Goal: Browse casually

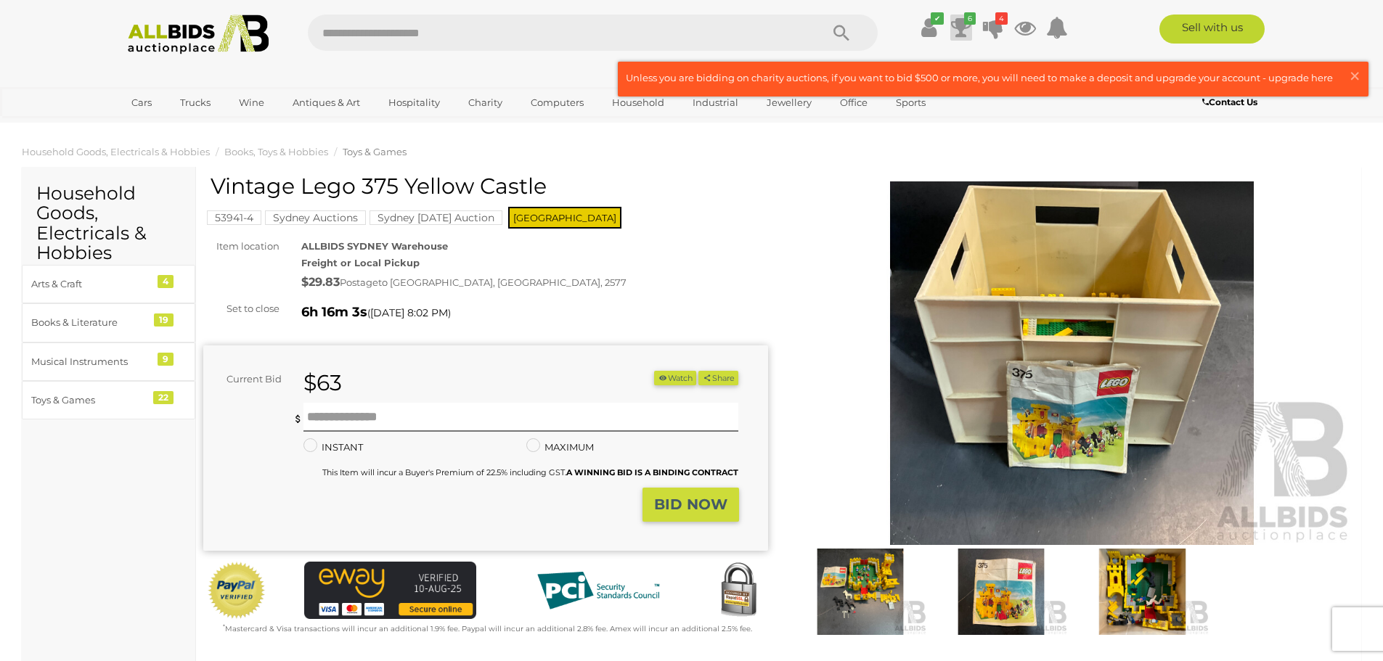
click at [959, 29] on icon at bounding box center [961, 28] width 20 height 26
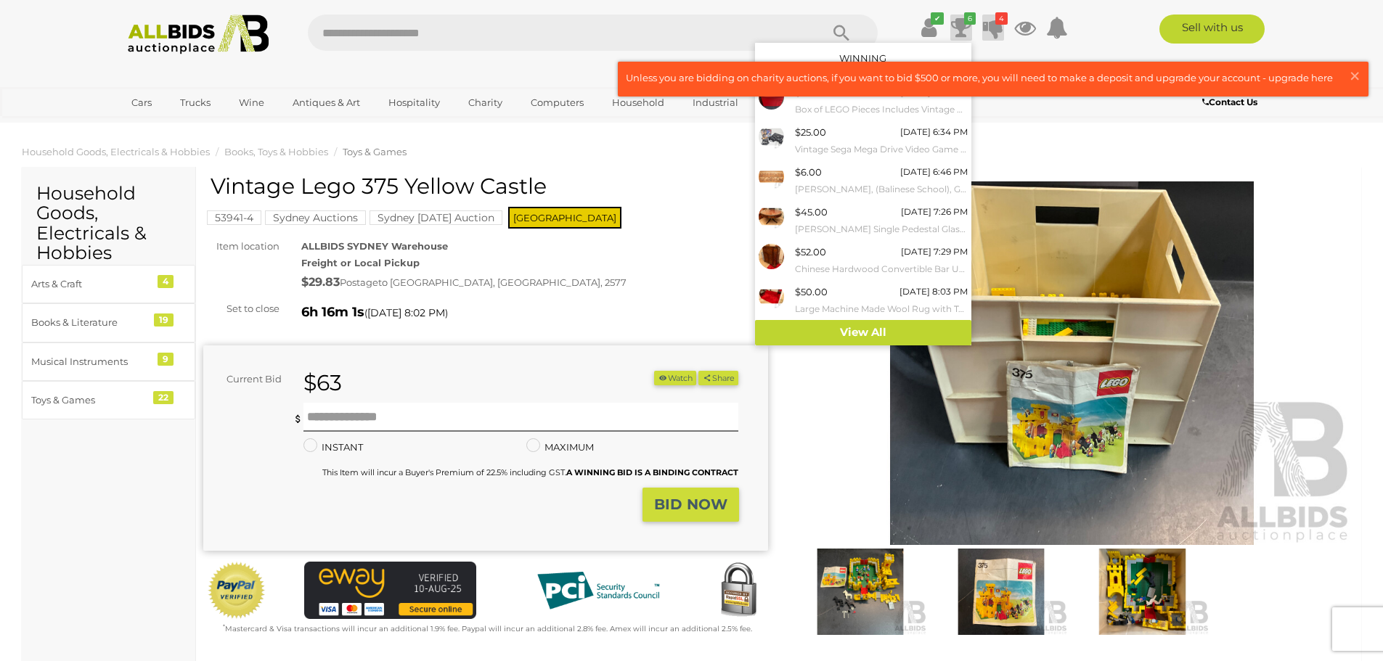
click at [997, 33] on icon at bounding box center [993, 28] width 20 height 26
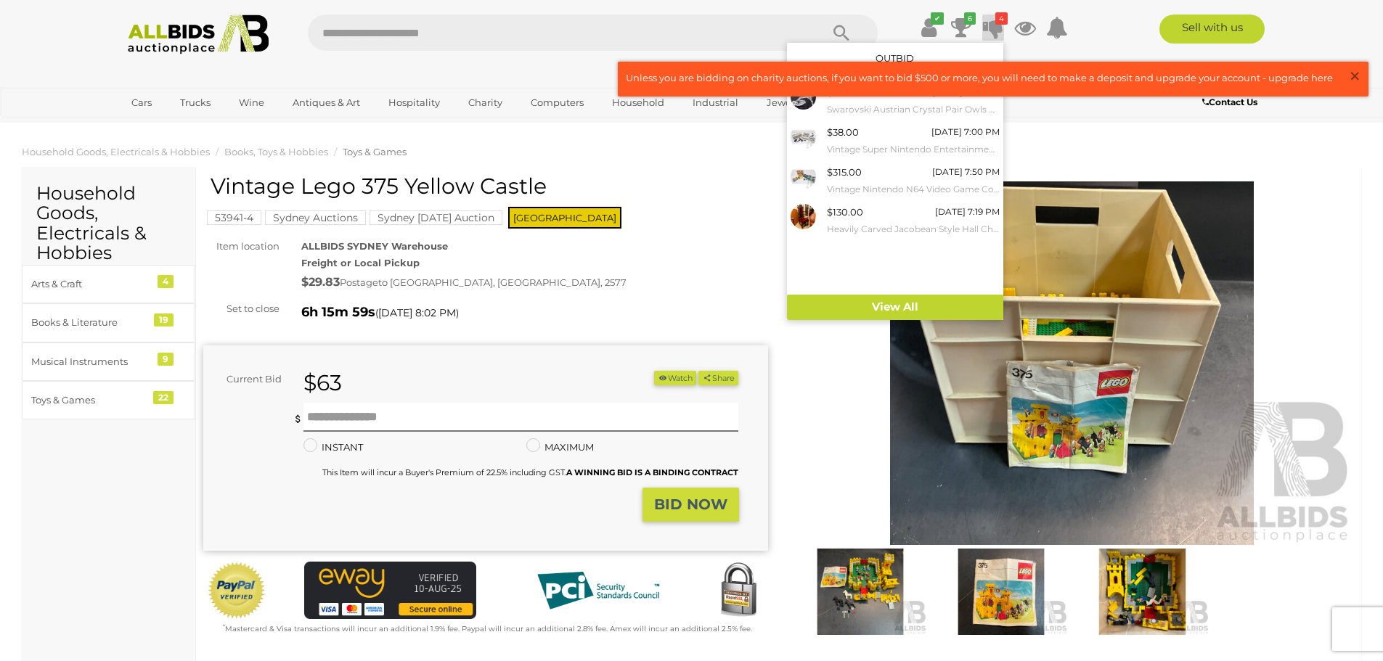
click at [1355, 76] on span "×" at bounding box center [1354, 76] width 13 height 28
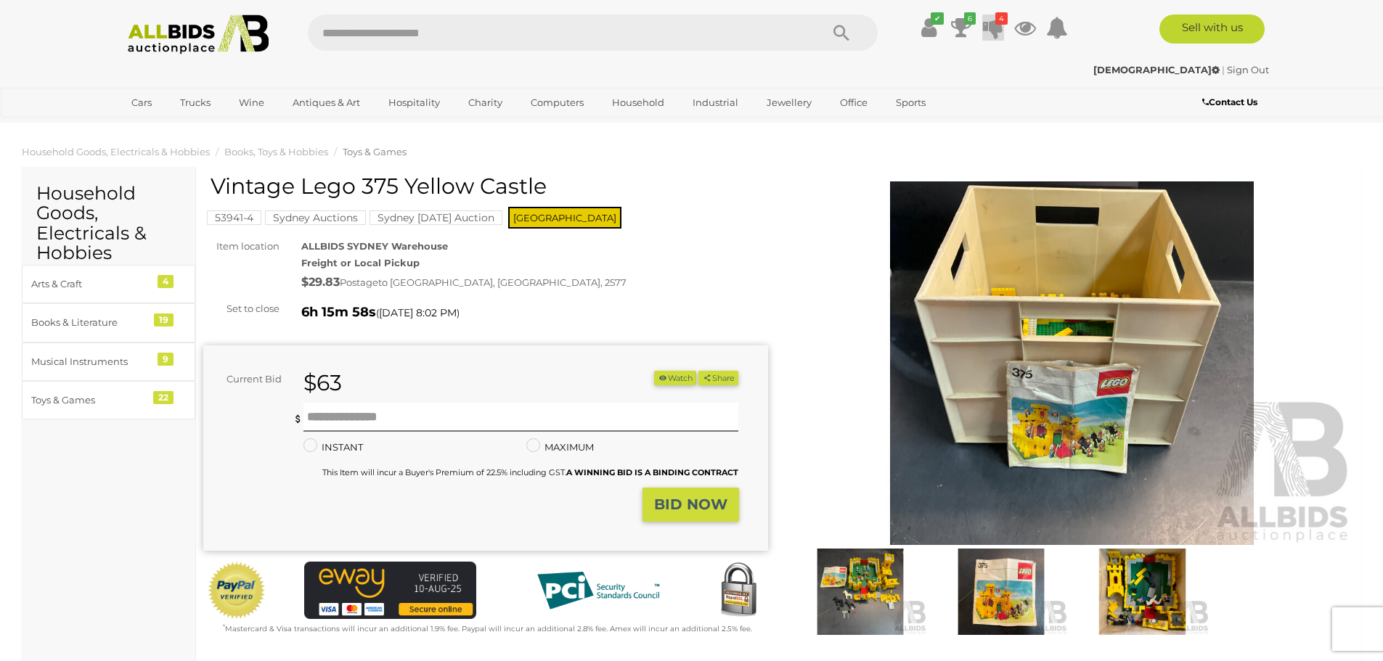
click at [999, 30] on icon at bounding box center [993, 28] width 20 height 26
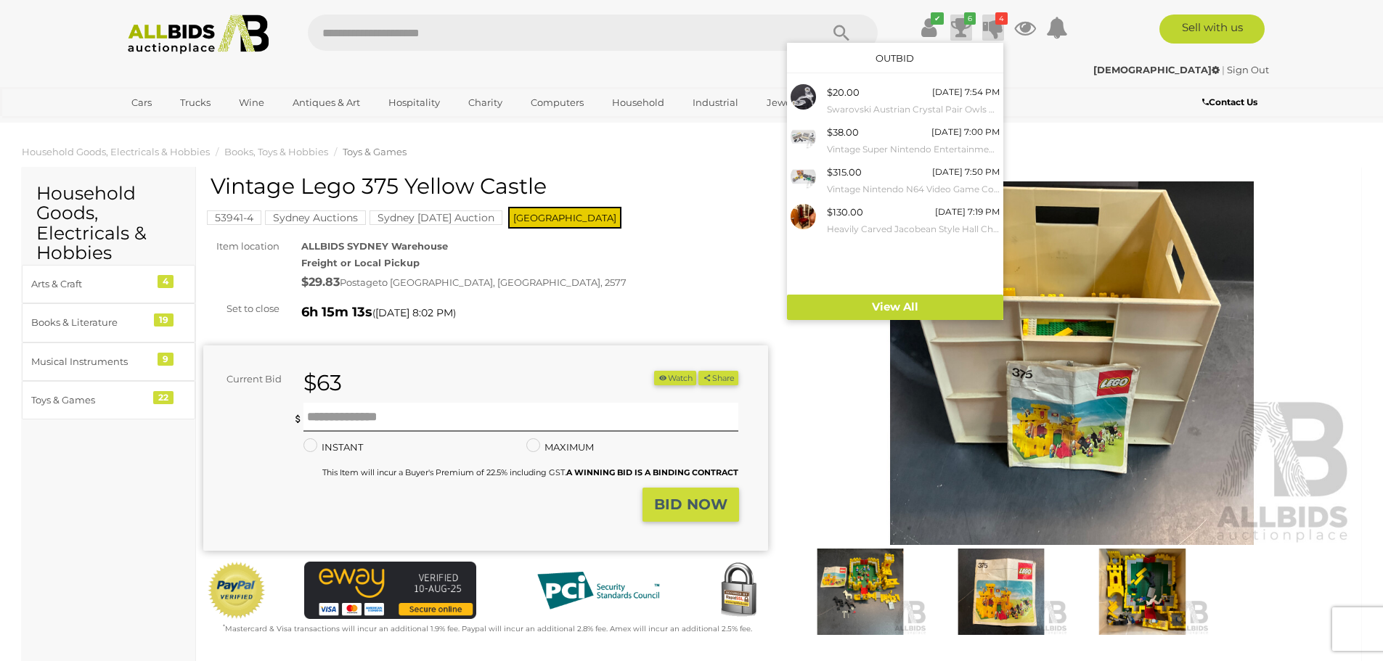
click at [956, 24] on icon at bounding box center [961, 28] width 20 height 26
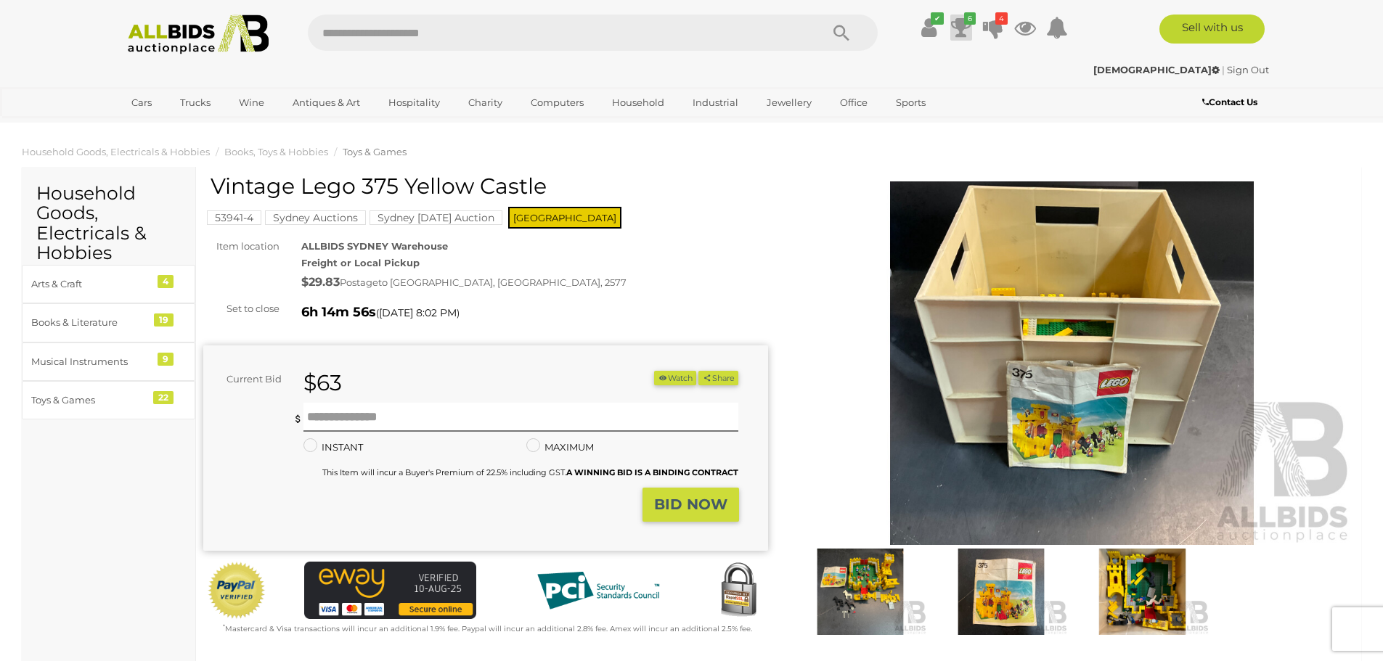
click at [963, 26] on icon at bounding box center [961, 28] width 20 height 26
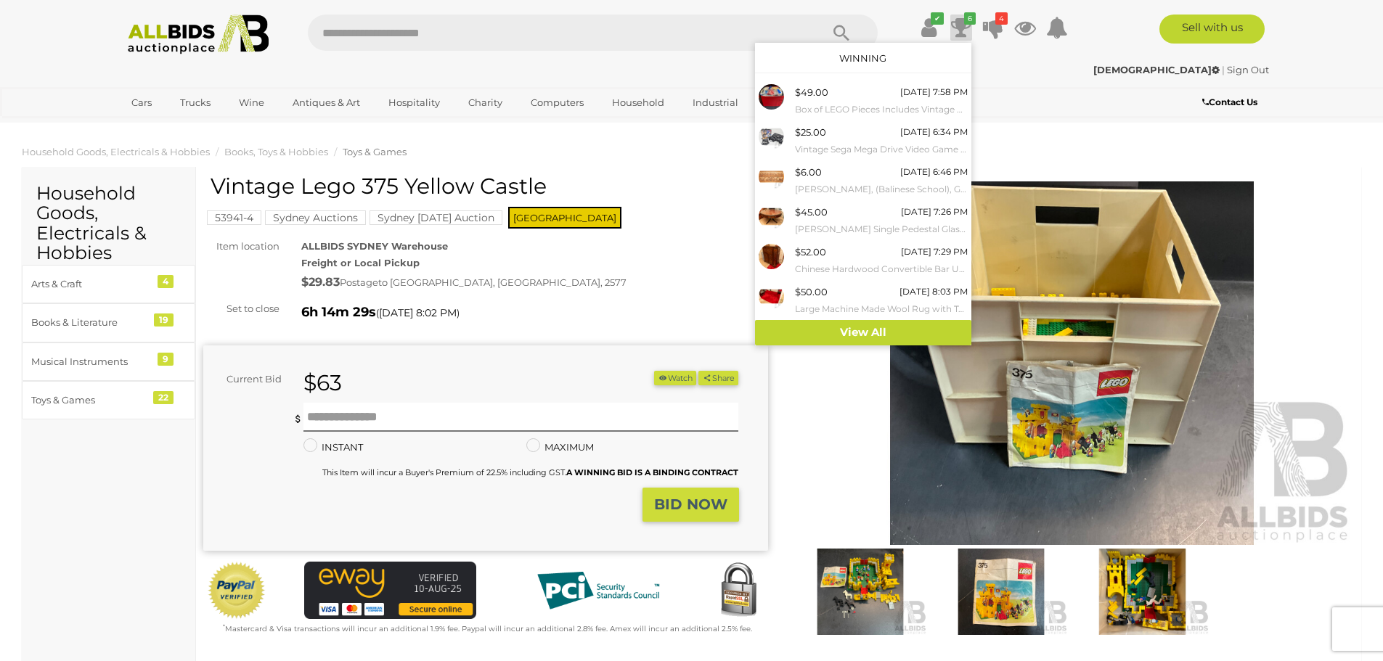
click at [1100, 119] on div "✔ Current Bids" at bounding box center [691, 61] width 1383 height 123
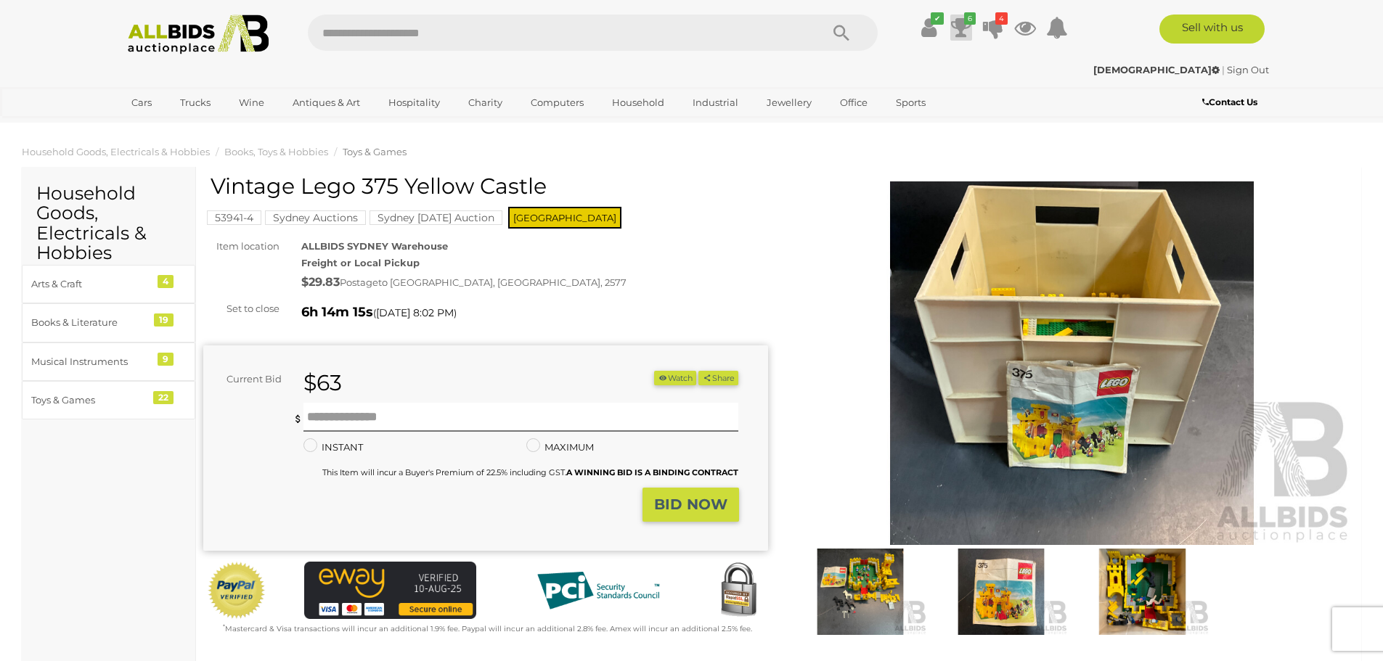
click at [964, 22] on icon "6" at bounding box center [970, 18] width 12 height 12
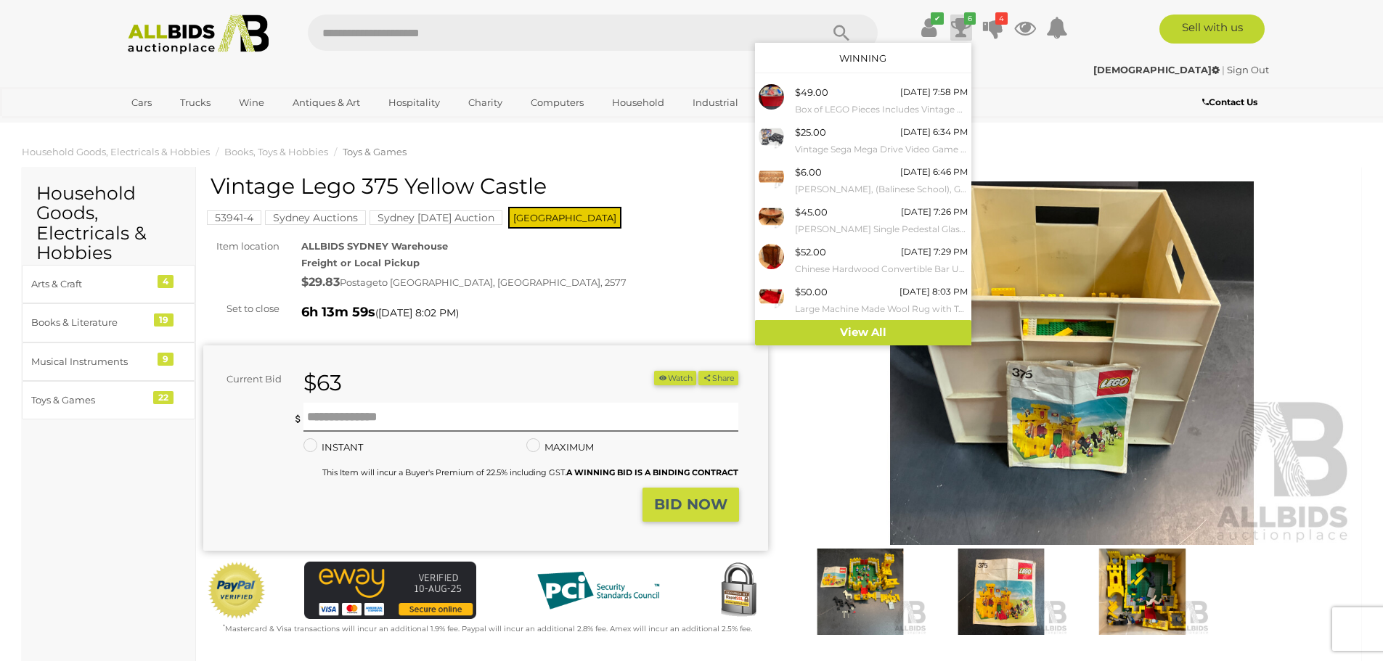
click at [1288, 221] on img at bounding box center [1072, 363] width 565 height 364
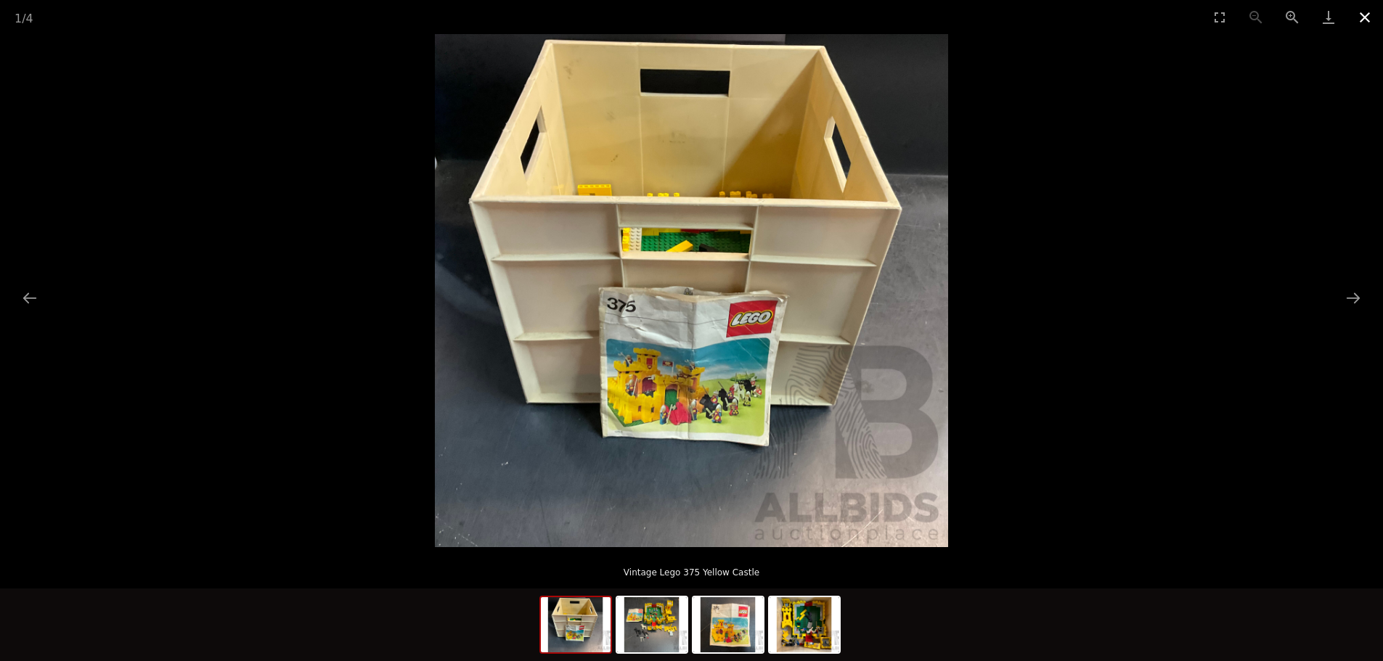
click at [1367, 17] on button "Close gallery" at bounding box center [1365, 17] width 36 height 34
